Goal: Information Seeking & Learning: Learn about a topic

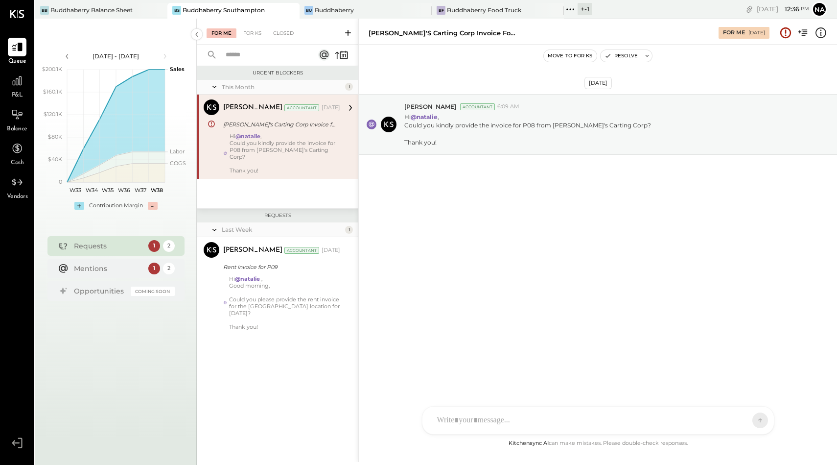
click at [18, 66] on li "Queue P&L Balance Cash Vendors" at bounding box center [16, 120] width 33 height 164
click at [18, 80] on icon at bounding box center [17, 80] width 13 height 13
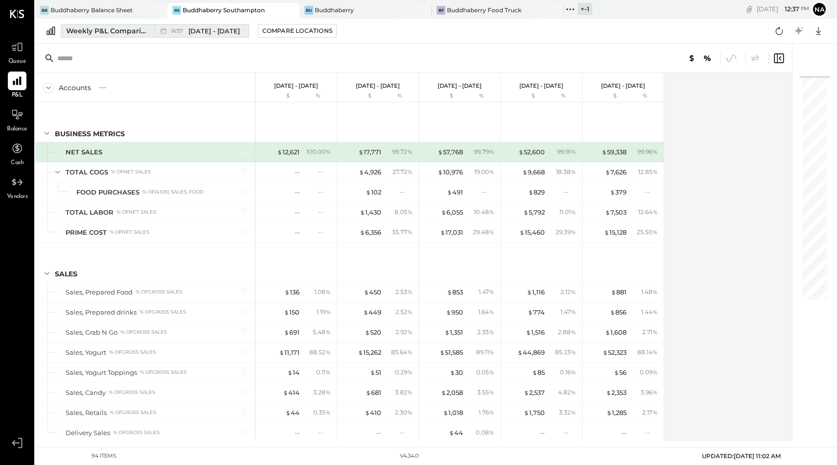
click at [120, 31] on div "Weekly P&L Comparison" at bounding box center [107, 31] width 82 height 10
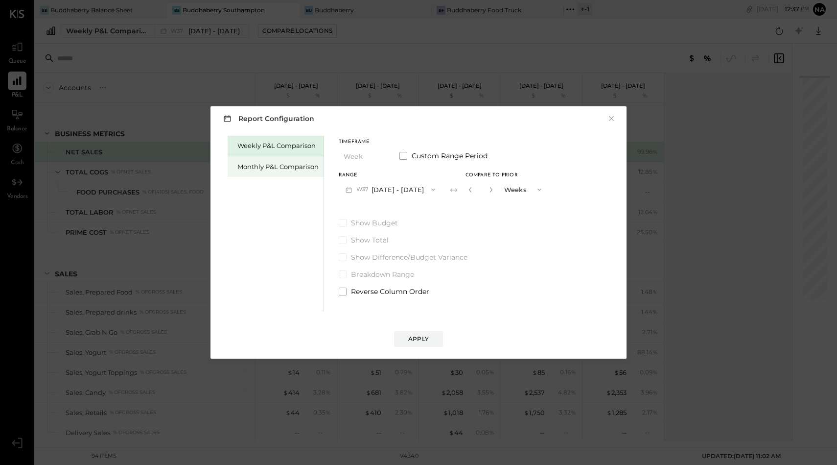
click at [267, 166] on div "Monthly P&L Comparison" at bounding box center [278, 166] width 81 height 9
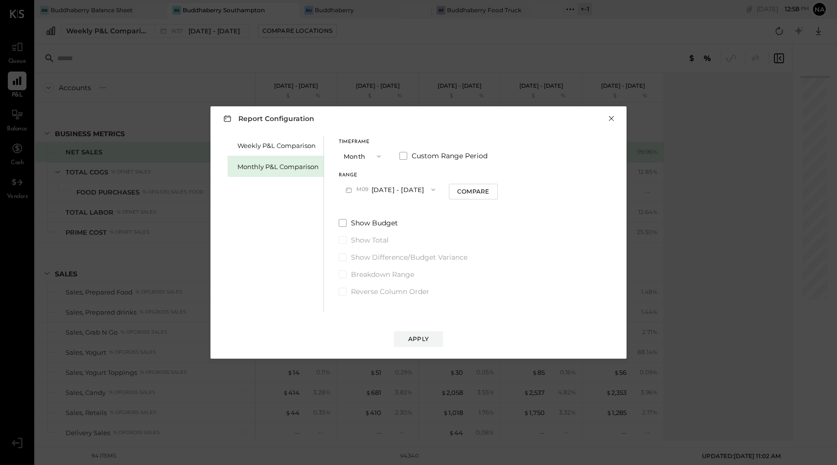
click at [612, 118] on button "×" at bounding box center [611, 119] width 9 height 10
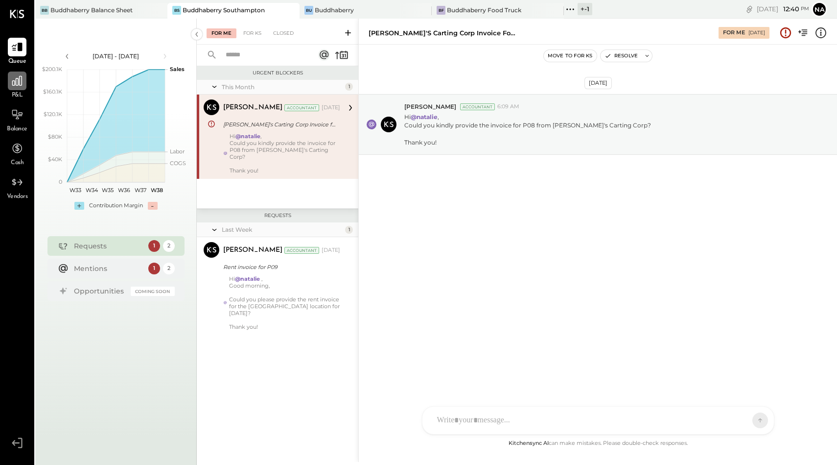
click at [16, 84] on icon at bounding box center [17, 80] width 13 height 13
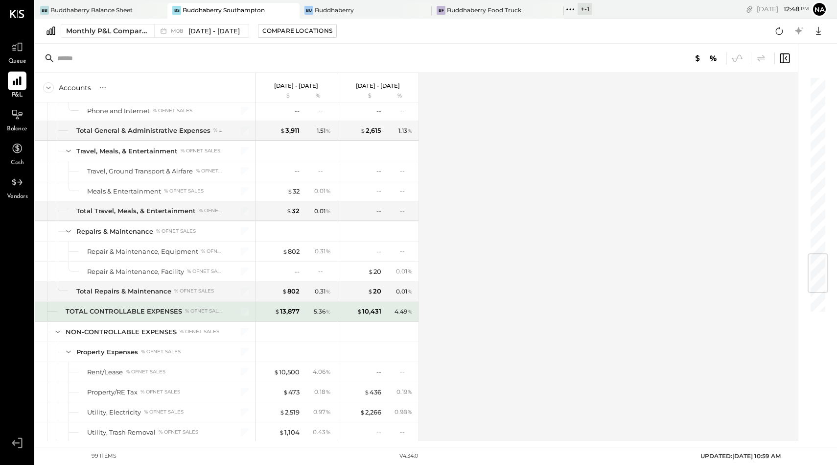
scroll to position [1671, 0]
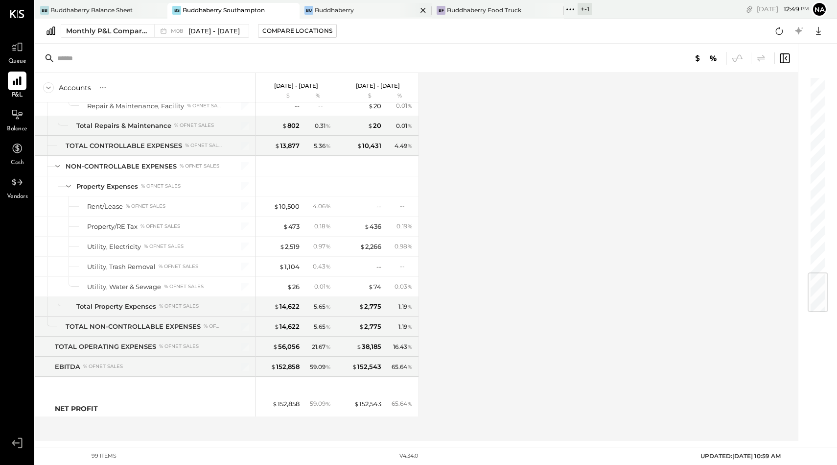
click at [334, 7] on div "Buddhaberry" at bounding box center [334, 10] width 39 height 8
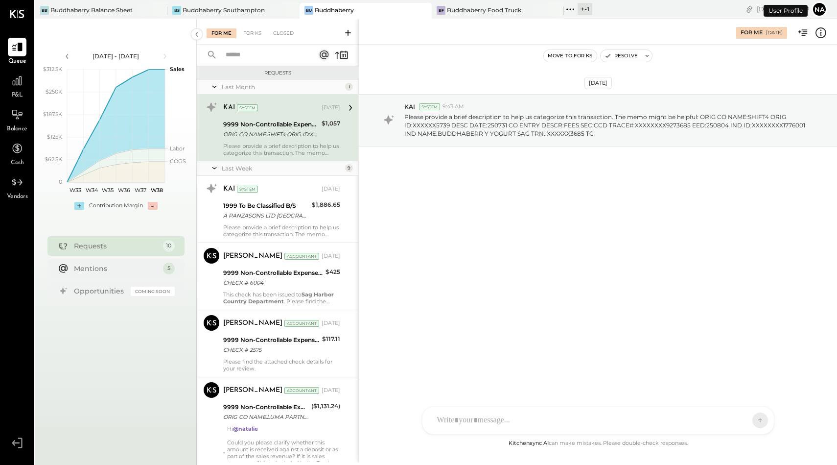
click at [16, 95] on span "P&L" at bounding box center [17, 95] width 11 height 9
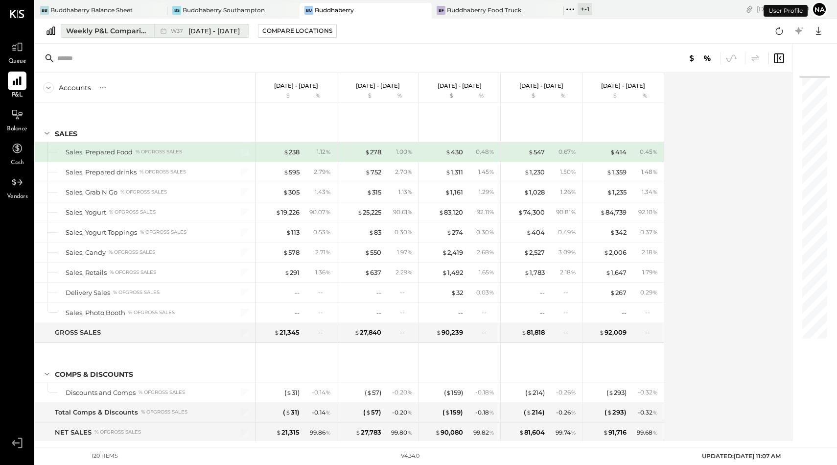
click at [103, 31] on div "Weekly P&L Comparison" at bounding box center [107, 31] width 82 height 10
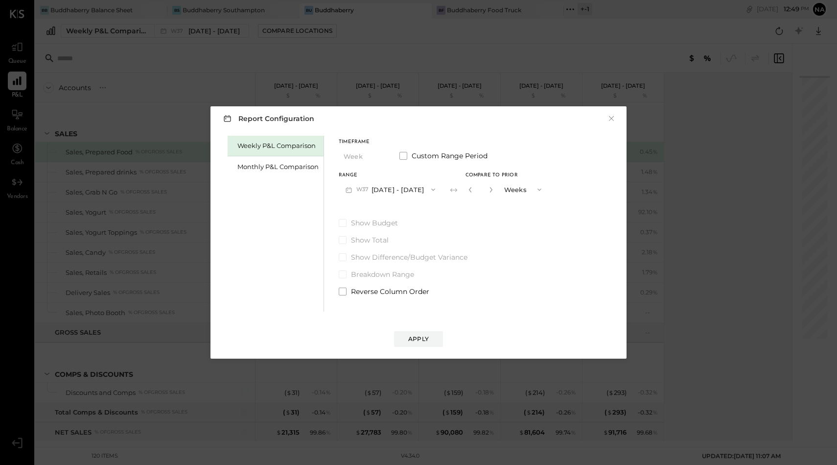
click at [391, 186] on button "W37 Sep 8 - 14, 2025" at bounding box center [390, 189] width 103 height 18
click at [403, 156] on span at bounding box center [404, 156] width 8 height 8
click at [376, 186] on button "Sep 8, 2025" at bounding box center [368, 189] width 58 height 18
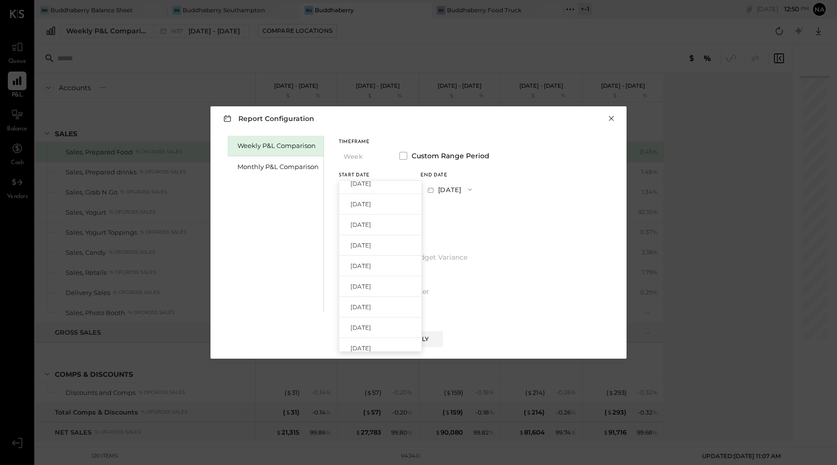
click at [614, 114] on button "×" at bounding box center [611, 119] width 9 height 10
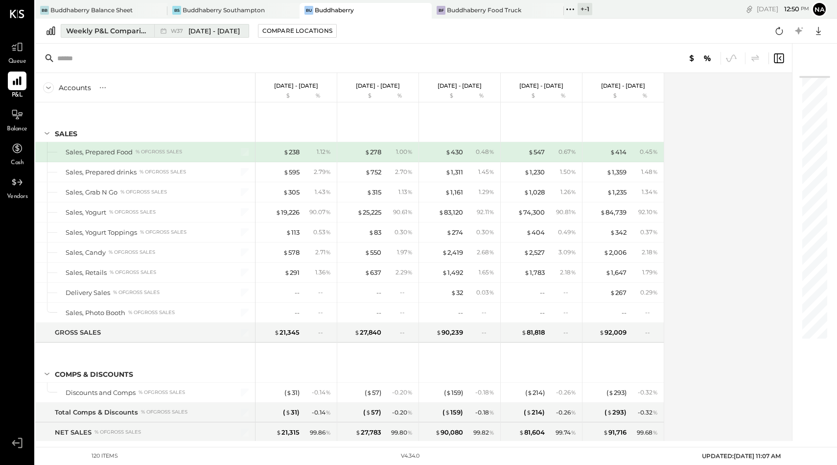
click at [113, 30] on div "Weekly P&L Comparison" at bounding box center [107, 31] width 82 height 10
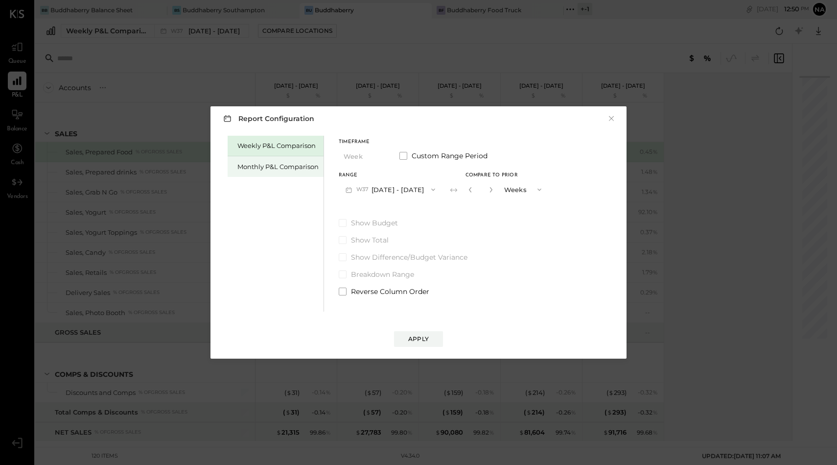
click at [250, 167] on div "Monthly P&L Comparison" at bounding box center [278, 166] width 81 height 9
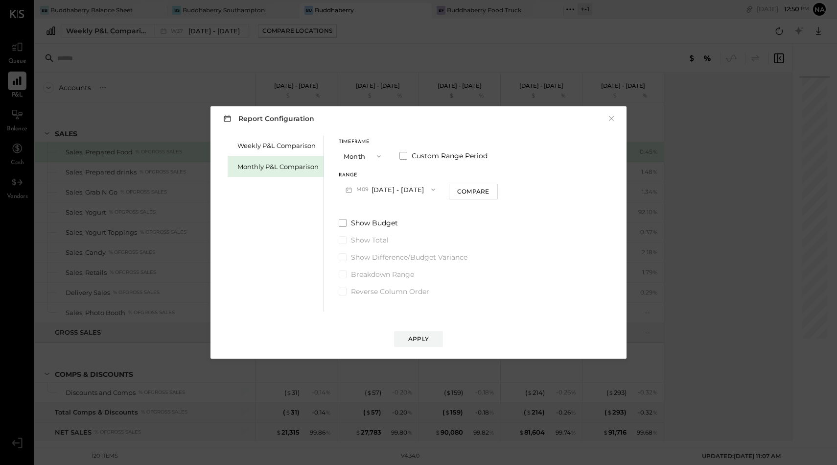
click at [341, 156] on button "Month" at bounding box center [363, 156] width 49 height 18
click at [407, 153] on label "Custom Range Period" at bounding box center [444, 156] width 88 height 10
click at [372, 185] on button "Sep 1, 2025" at bounding box center [368, 189] width 58 height 18
click at [365, 230] on span "Jan 1, 2024" at bounding box center [361, 231] width 21 height 8
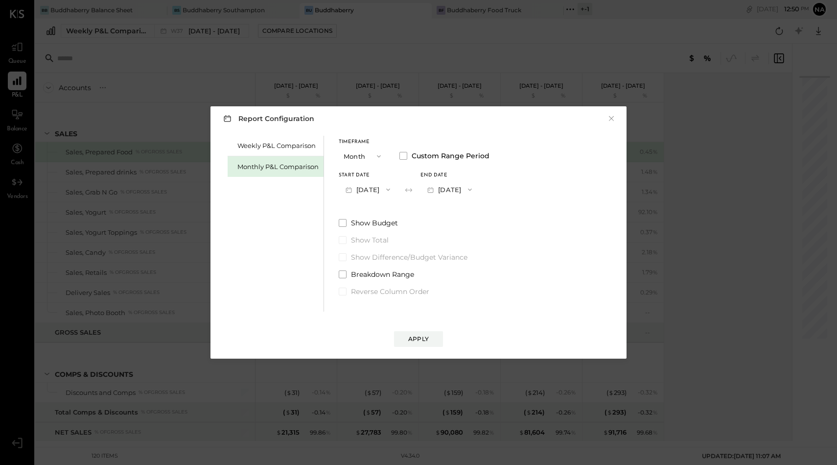
click at [365, 190] on button "Jan 1, 2024" at bounding box center [368, 189] width 58 height 18
click at [371, 273] on span "Jan 1, 2025" at bounding box center [361, 270] width 21 height 8
click at [475, 190] on button "Jan 31, 2025" at bounding box center [450, 189] width 58 height 18
click at [463, 204] on div "Aug 31, 2025" at bounding box center [462, 211] width 82 height 21
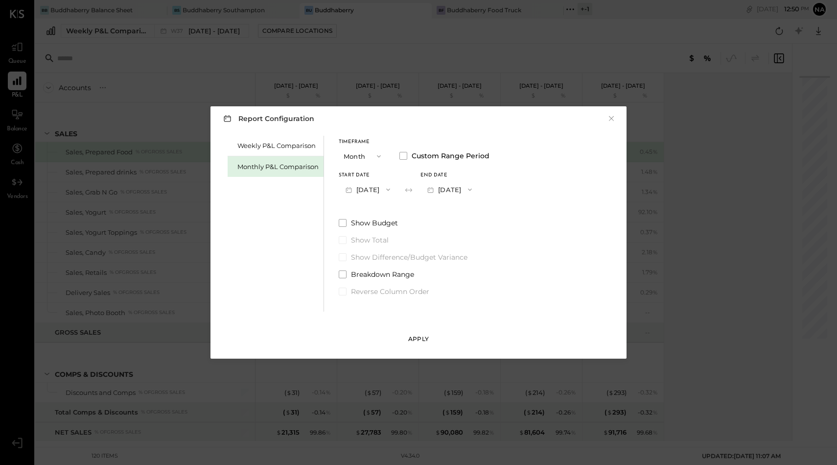
click at [421, 339] on div "Apply" at bounding box center [418, 339] width 21 height 8
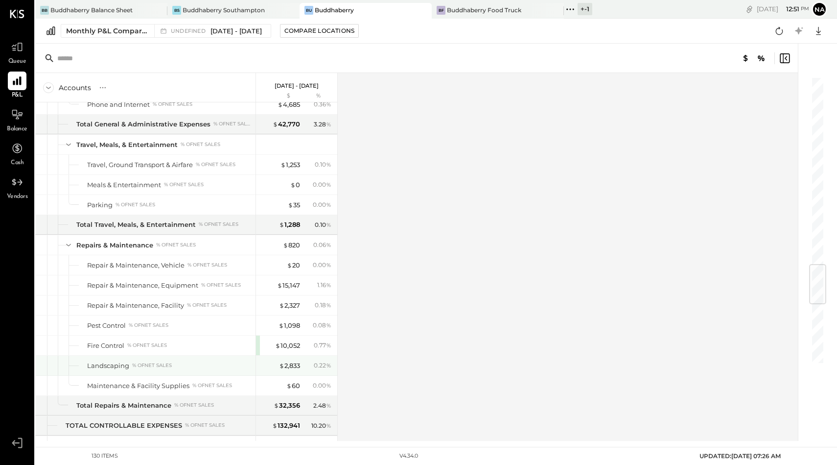
scroll to position [2092, 0]
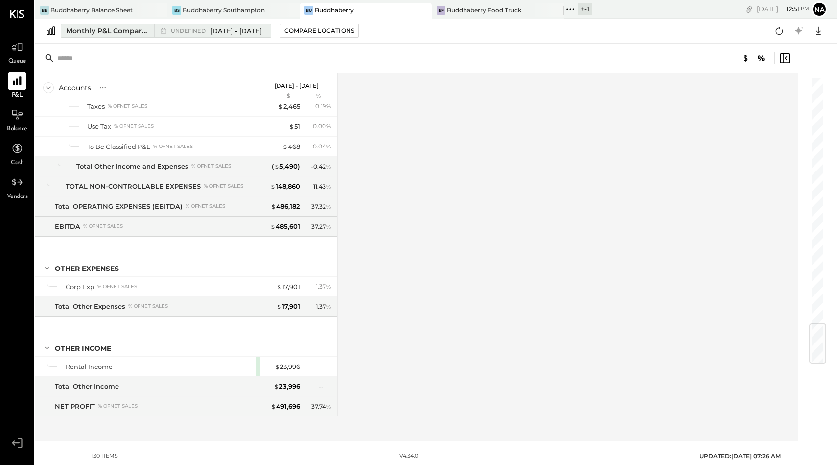
click at [228, 30] on span "Jan 1 - Aug 31, 2025" at bounding box center [236, 30] width 51 height 9
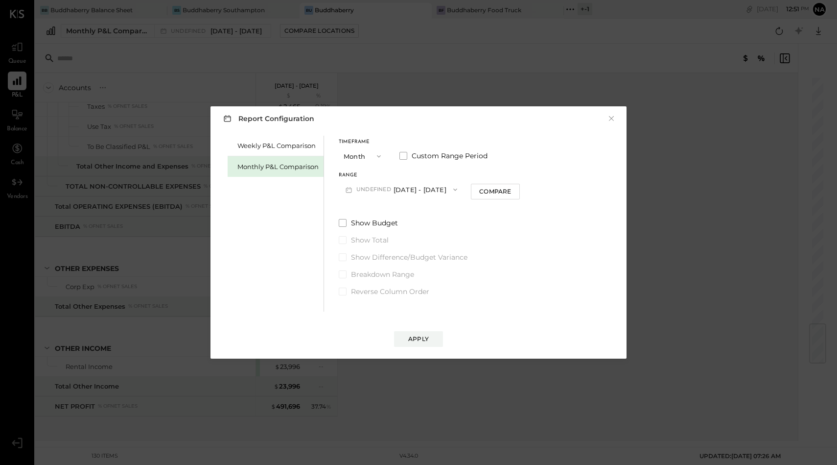
click at [360, 187] on span "undefined" at bounding box center [375, 190] width 37 height 8
click at [316, 205] on div "Weekly P&L Comparison Monthly P&L Comparison" at bounding box center [276, 224] width 96 height 176
click at [373, 190] on span "undefined" at bounding box center [375, 190] width 37 height 8
click at [367, 168] on div "Timeframe Month Custom Range Period Range undefined Jan 1 - Aug 31, 2025 M09 Se…" at bounding box center [429, 169] width 181 height 59
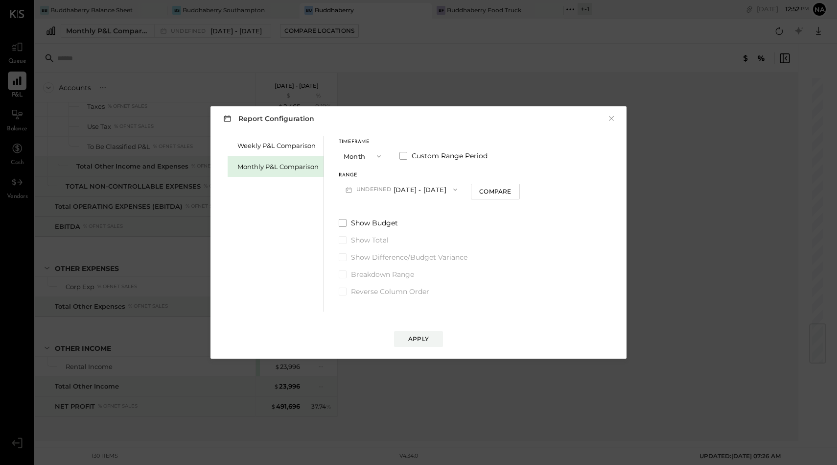
click at [418, 189] on button "undefined Jan 1 - Aug 31, 2025" at bounding box center [401, 189] width 125 height 18
click at [373, 165] on div "Timeframe Month Custom Range Period Range undefined Jan 1 - Aug 31, 2025 M09 Se…" at bounding box center [429, 169] width 181 height 59
click at [405, 190] on button "undefined Jan 1 - Aug 31, 2025" at bounding box center [401, 189] width 125 height 18
click at [404, 154] on span at bounding box center [404, 156] width 8 height 8
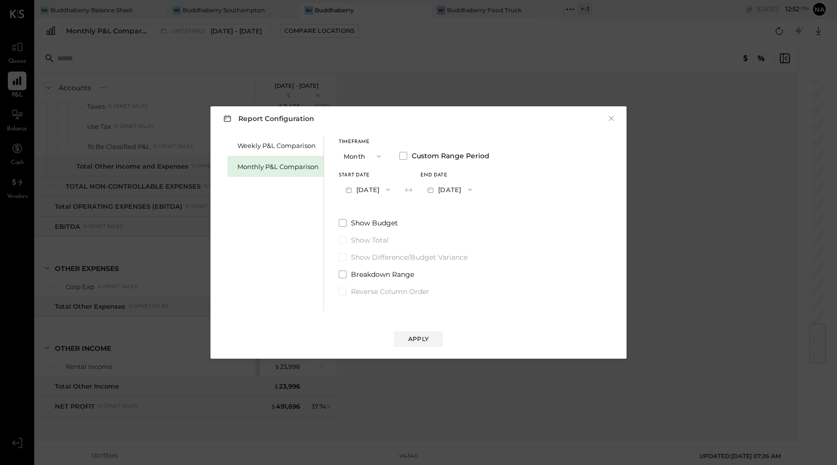
click at [381, 189] on button "Jan 1, 2025" at bounding box center [368, 189] width 58 height 18
click at [370, 203] on span "Jan 1, 2024" at bounding box center [361, 205] width 21 height 8
click at [462, 194] on button "Jan 31, 2024" at bounding box center [450, 189] width 58 height 18
click at [453, 212] on span "Aug 31, 2025" at bounding box center [442, 211] width 21 height 8
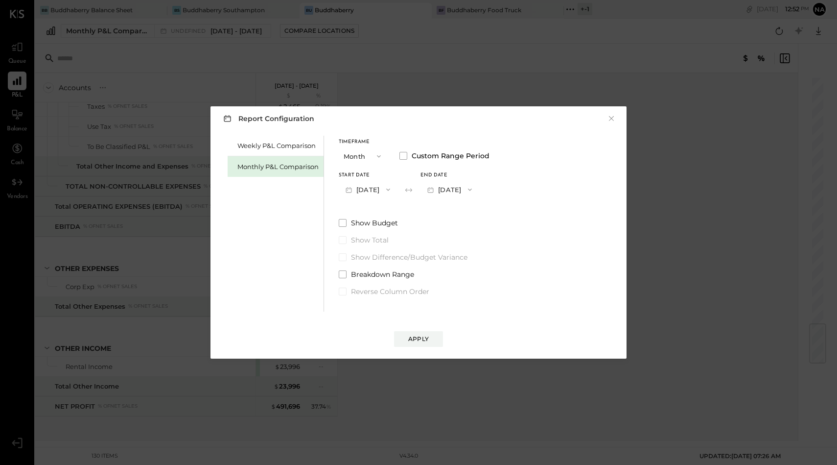
click at [464, 191] on button "Aug 31, 2025" at bounding box center [450, 189] width 58 height 18
click at [453, 251] on span "Aug 31, 2024" at bounding box center [442, 249] width 21 height 8
click at [417, 335] on div "Apply" at bounding box center [418, 339] width 21 height 8
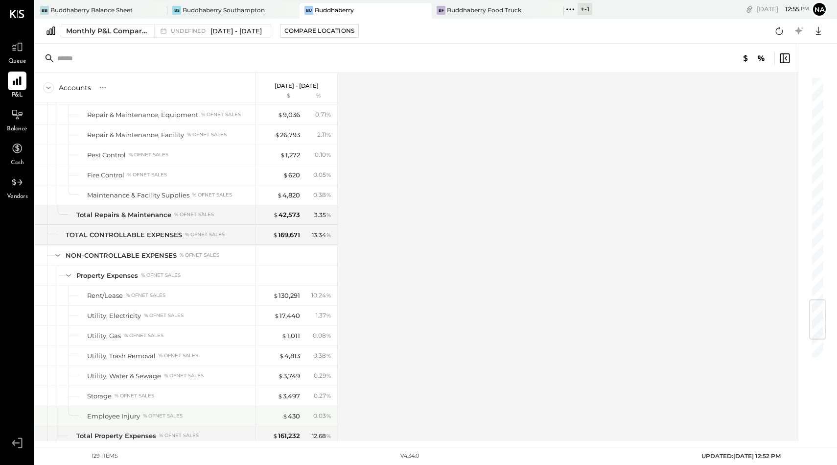
scroll to position [2032, 0]
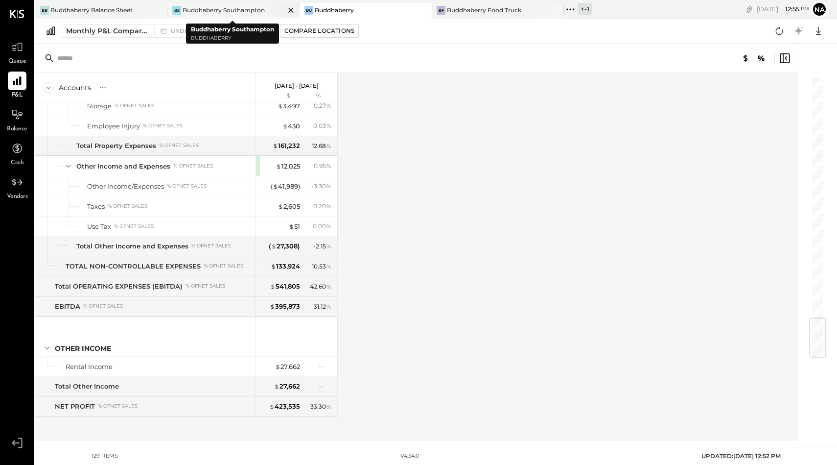
click at [243, 9] on div "Buddhaberry Southampton" at bounding box center [224, 10] width 82 height 8
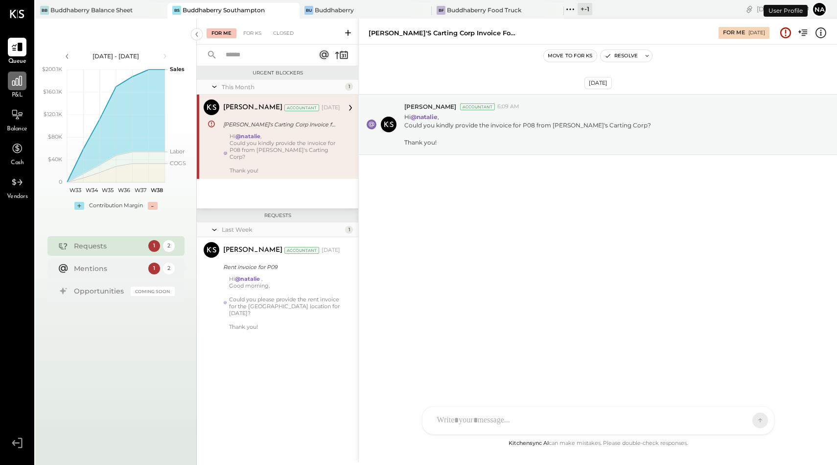
click at [9, 89] on div at bounding box center [17, 81] width 19 height 19
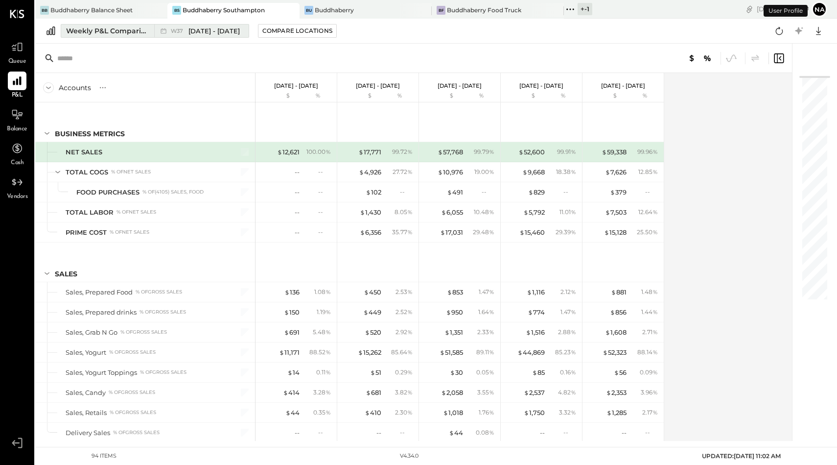
click at [114, 31] on div "Weekly P&L Comparison" at bounding box center [107, 31] width 82 height 10
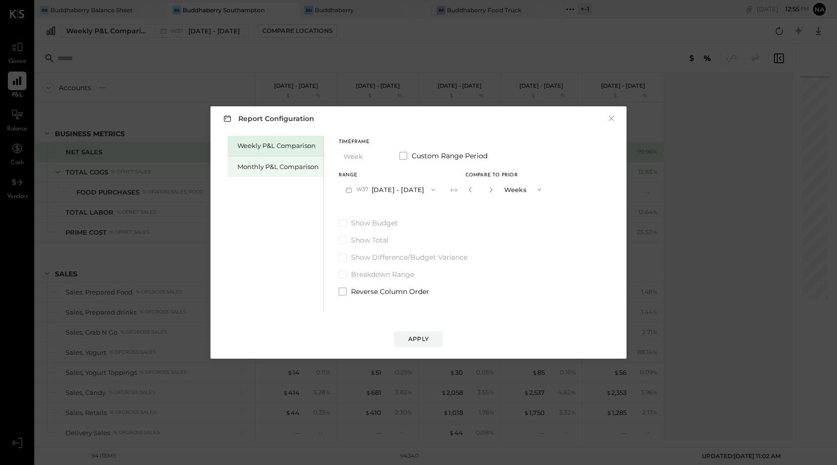
click at [305, 166] on div "Monthly P&L Comparison" at bounding box center [278, 166] width 81 height 9
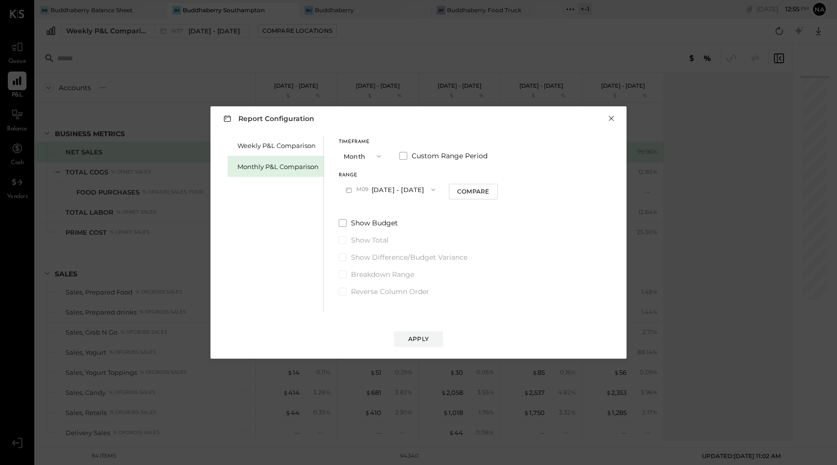
click at [613, 116] on button "×" at bounding box center [611, 119] width 9 height 10
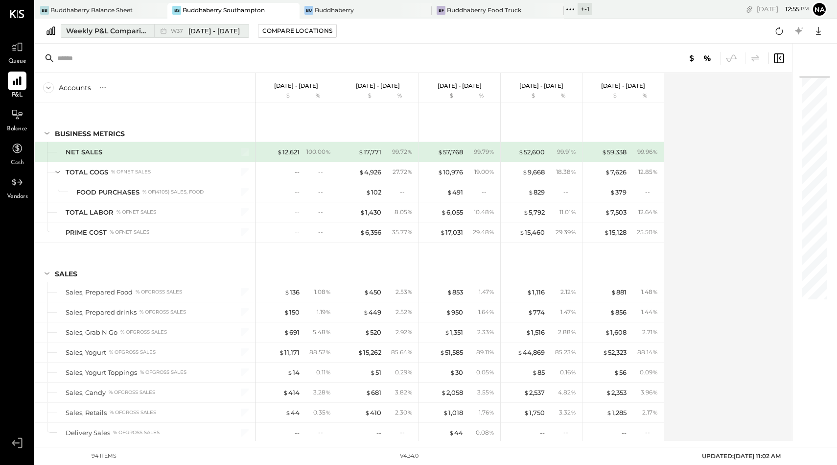
click at [136, 33] on div "Weekly P&L Comparison" at bounding box center [107, 31] width 82 height 10
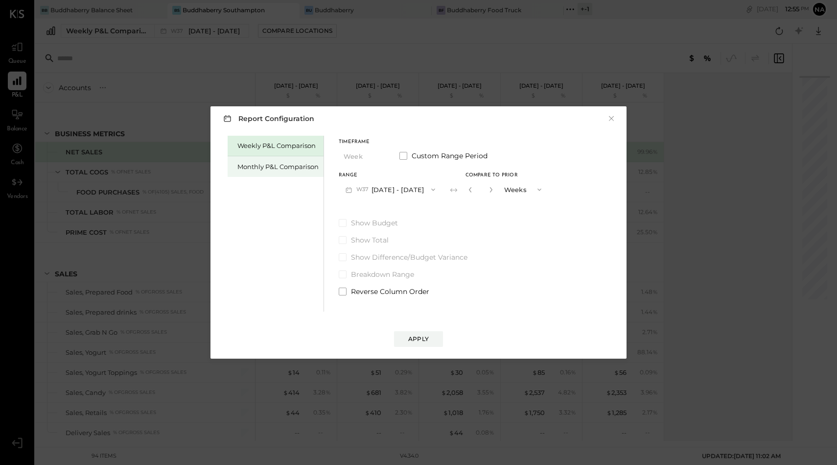
click at [293, 167] on div "Monthly P&L Comparison" at bounding box center [278, 166] width 81 height 9
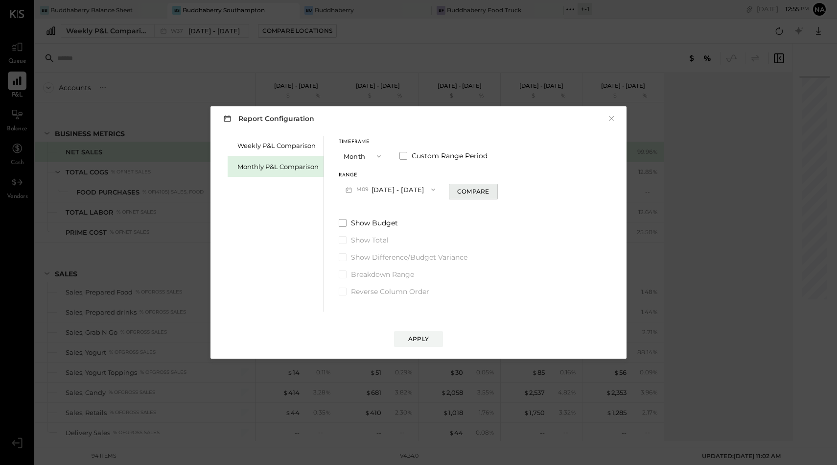
click at [483, 192] on div "Compare" at bounding box center [473, 191] width 32 height 8
click at [401, 154] on span at bounding box center [404, 156] width 8 height 8
click at [362, 195] on button "Sep 1, 2025" at bounding box center [368, 189] width 58 height 18
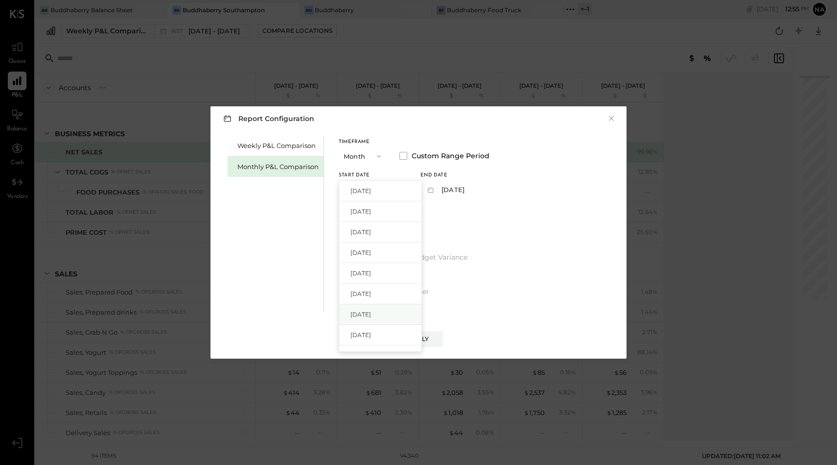
scroll to position [35, 0]
click at [380, 315] on div "Jan 1, 2025" at bounding box center [380, 321] width 82 height 21
click at [461, 186] on button "Jan 31, 2025" at bounding box center [450, 189] width 58 height 18
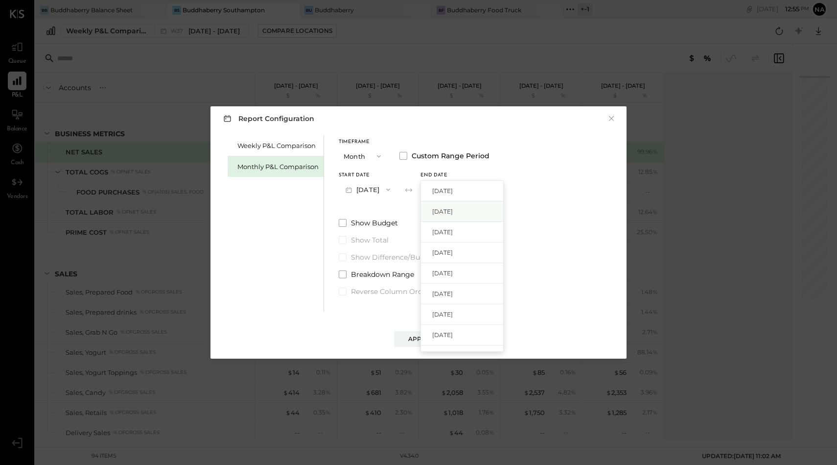
click at [453, 210] on span "Aug 31, 2025" at bounding box center [442, 211] width 21 height 8
click at [427, 343] on button "Apply" at bounding box center [418, 339] width 49 height 16
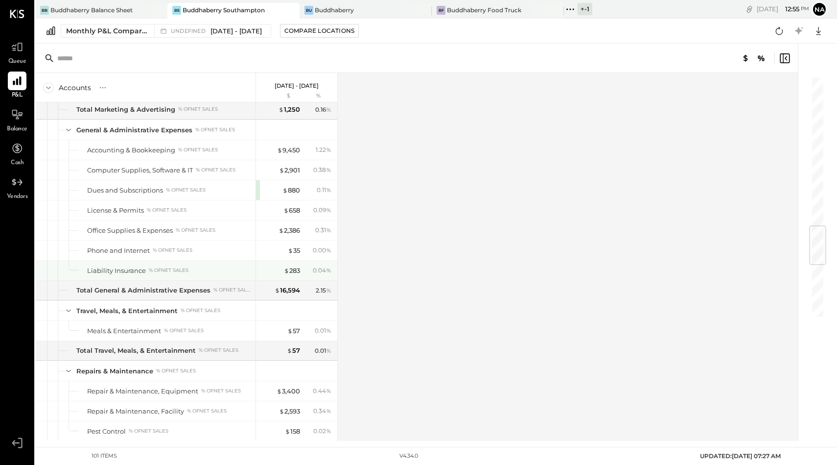
scroll to position [1711, 0]
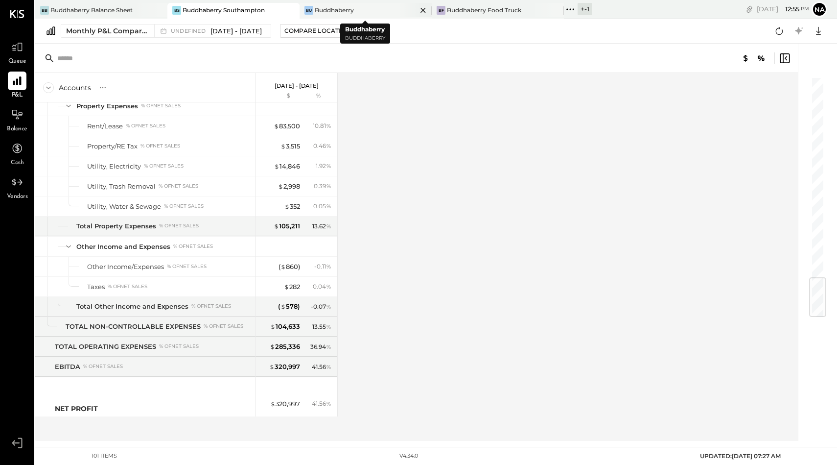
click at [325, 11] on div "Buddhaberry" at bounding box center [334, 10] width 39 height 8
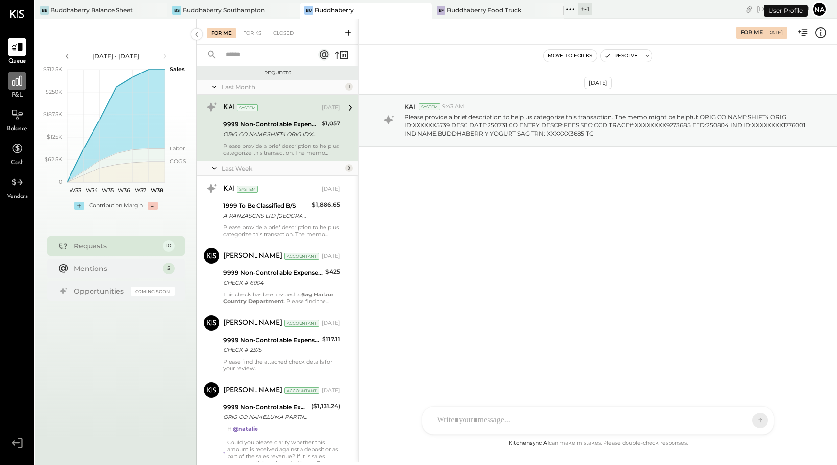
click at [19, 83] on icon at bounding box center [17, 81] width 10 height 10
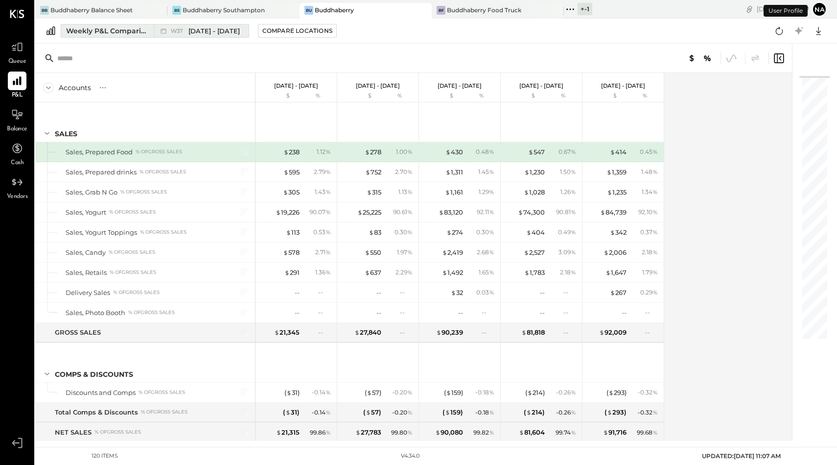
click at [113, 30] on div "Weekly P&L Comparison" at bounding box center [107, 31] width 82 height 10
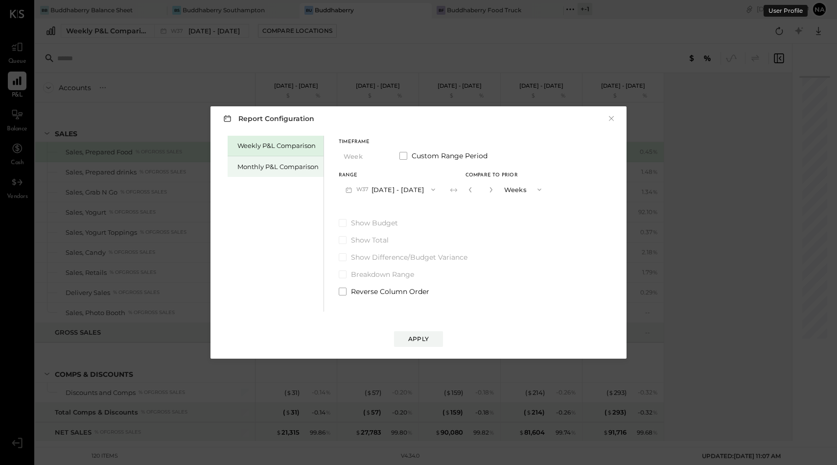
click at [252, 166] on div "Monthly P&L Comparison" at bounding box center [278, 166] width 81 height 9
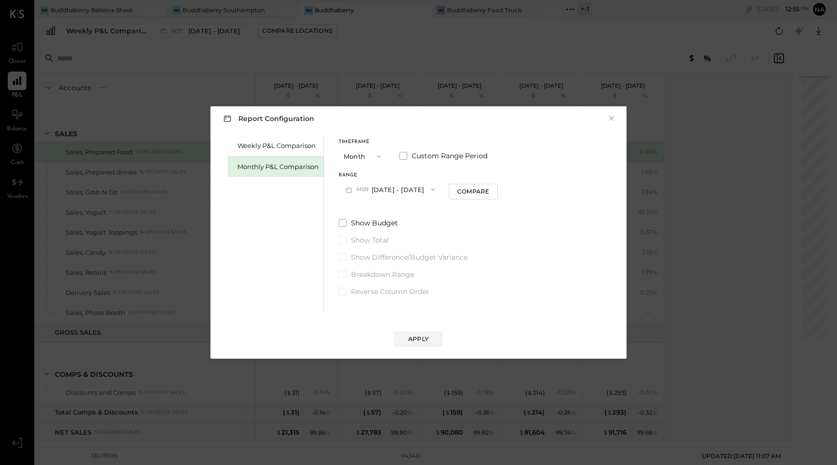
click at [410, 187] on button "M09 Sep 1 - 30, 2025" at bounding box center [390, 189] width 103 height 18
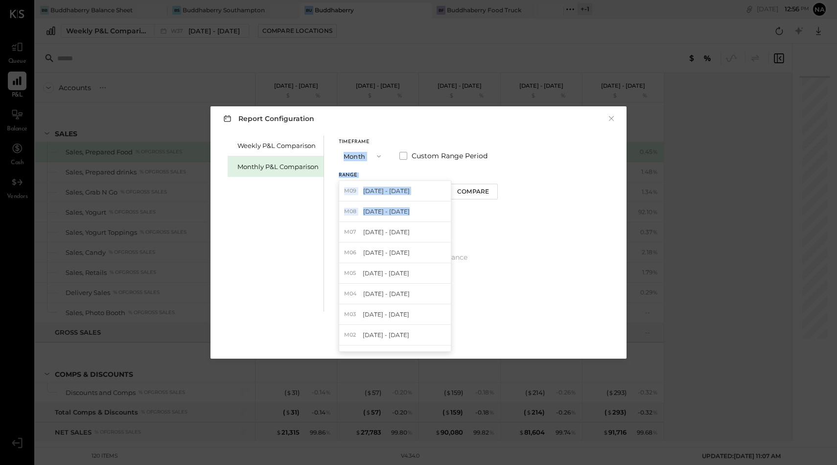
drag, startPoint x: 402, startPoint y: 214, endPoint x: 375, endPoint y: 145, distance: 73.8
click at [375, 145] on div "Timeframe Month Custom Range Period Range M09 Sep 1 - 30, 2025 M09 Sep 1 - 30, …" at bounding box center [418, 169] width 159 height 59
click at [380, 156] on icon "button" at bounding box center [379, 156] width 8 height 8
click at [406, 158] on span at bounding box center [404, 156] width 8 height 8
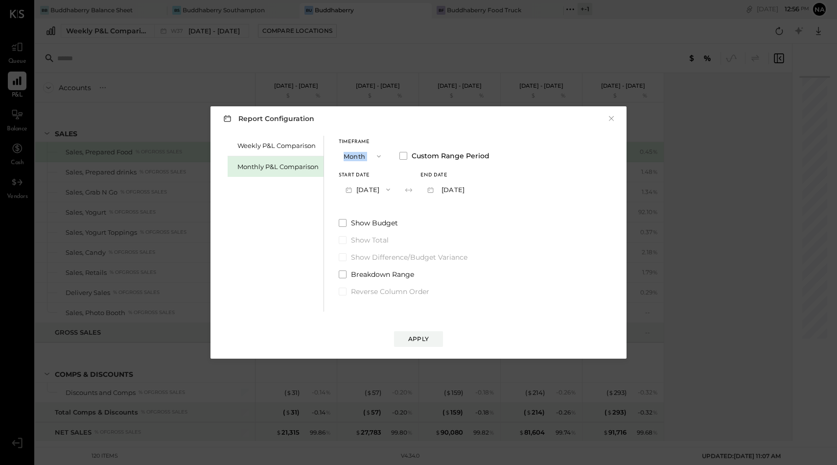
click at [376, 187] on button "Sep 1, 2025" at bounding box center [368, 189] width 58 height 18
click at [371, 277] on span "Jan 1, 2025" at bounding box center [361, 278] width 21 height 8
click at [476, 184] on button "Jan 31, 2025" at bounding box center [450, 189] width 58 height 18
click at [453, 212] on span "Aug 31, 2025" at bounding box center [442, 211] width 21 height 8
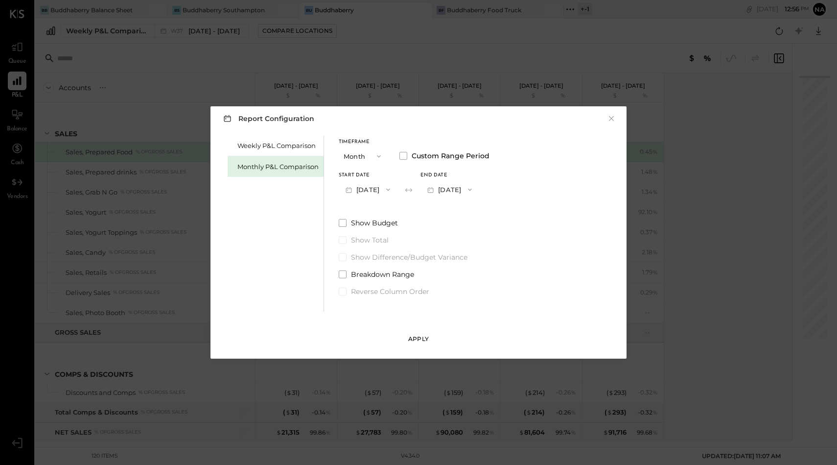
click at [416, 337] on div "Apply" at bounding box center [418, 339] width 21 height 8
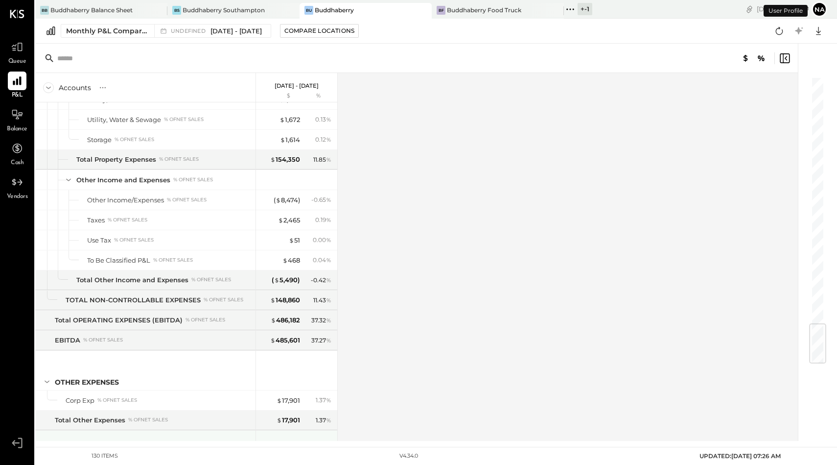
scroll to position [2092, 0]
